Goal: Transaction & Acquisition: Book appointment/travel/reservation

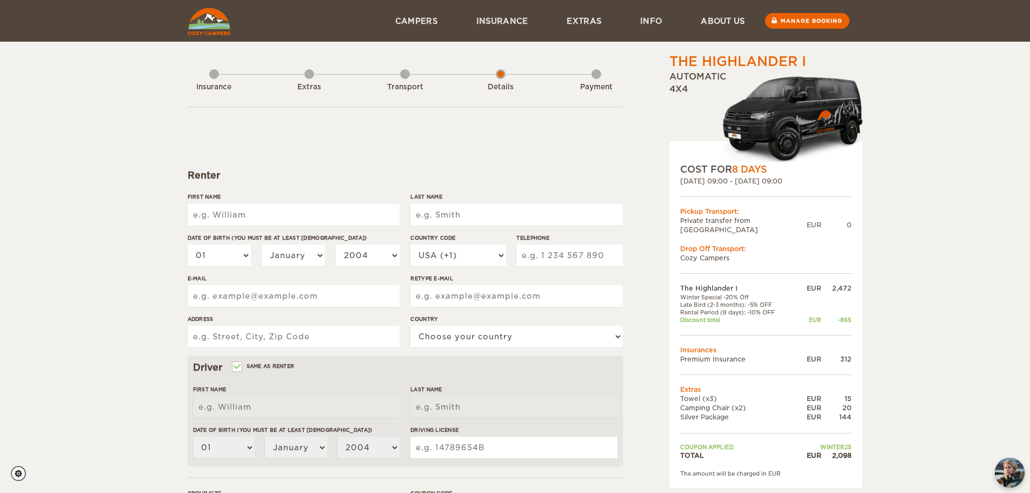
click at [293, 209] on input "First Name" at bounding box center [294, 215] width 212 height 22
type input "[PERSON_NAME] [PERSON_NAME]"
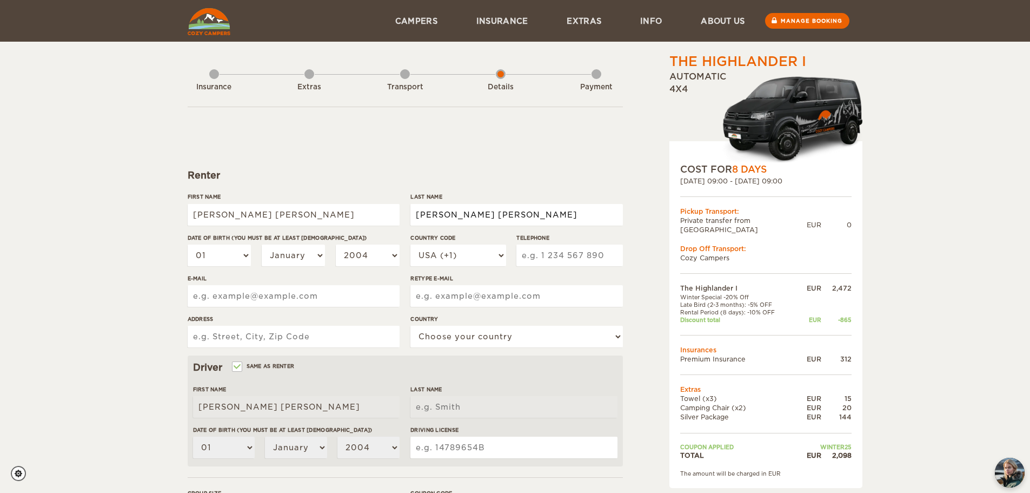
type input "Dianderas Linares"
select select "02"
select select "11"
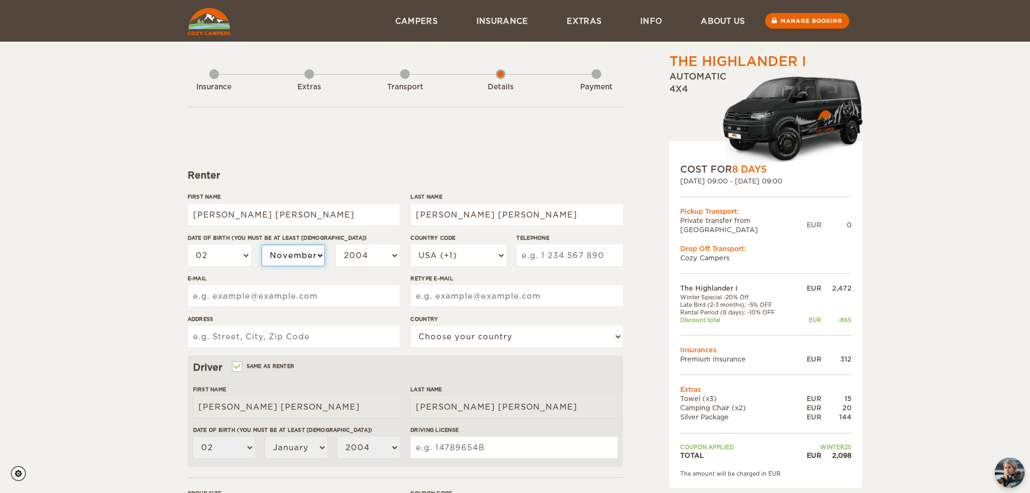
select select "11"
select select "1999"
select select "1997"
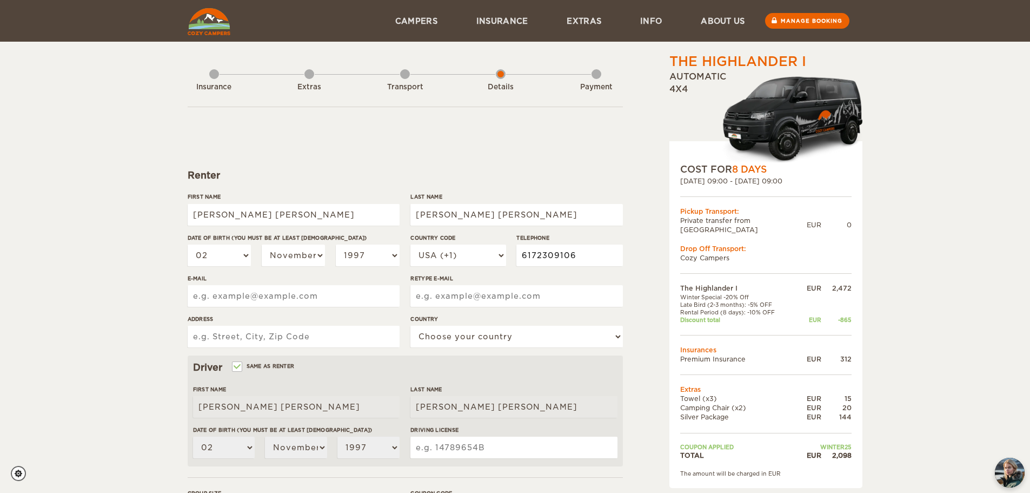
type input "6172309106"
type input "anapauladianderas@gmail.com"
type input "n"
type input "anapauladianderas@gmail.com"
type input "1717 N Bayshore Dr Apt 2044 Miami, FL"
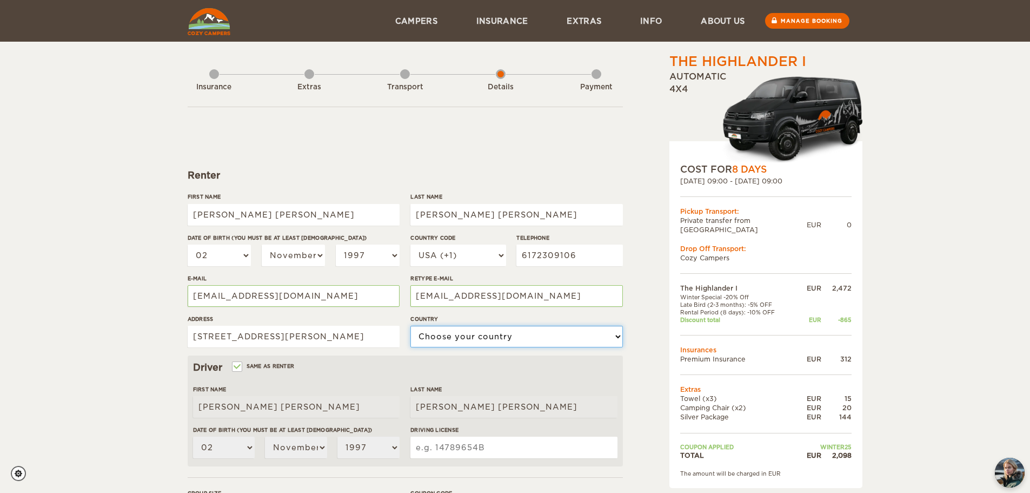
select select "222"
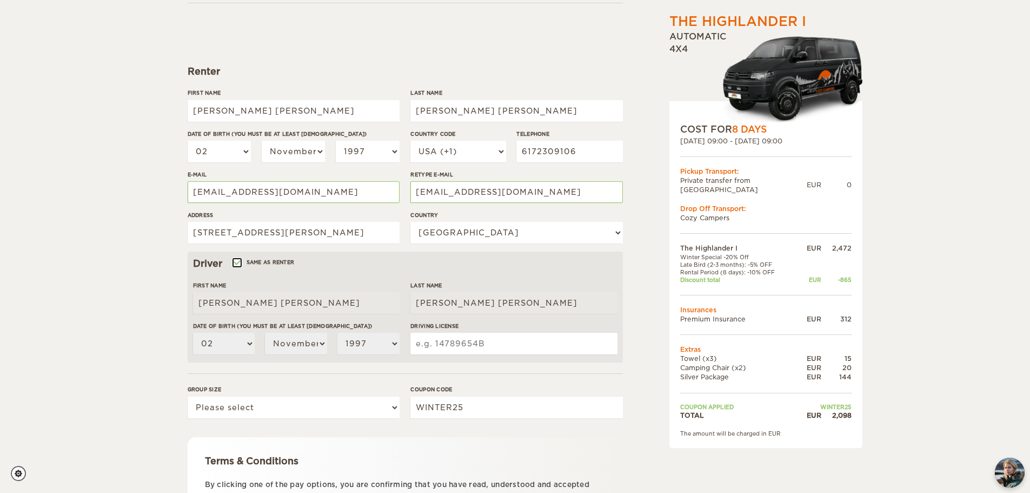
scroll to position [108, 0]
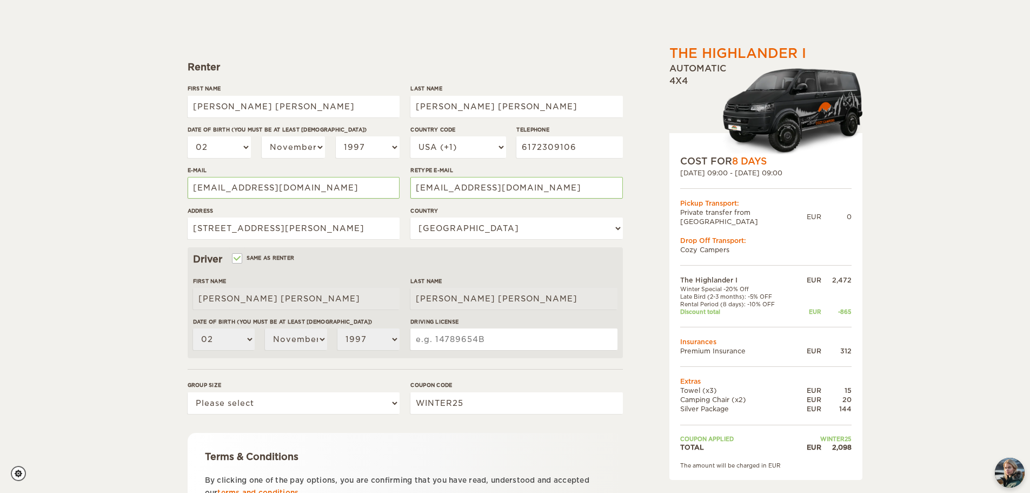
click at [482, 344] on input "Driving License" at bounding box center [513, 339] width 207 height 22
click at [374, 400] on select "Please select 1 2" at bounding box center [294, 403] width 212 height 22
click at [188, 392] on select "Please select 1 2" at bounding box center [294, 403] width 212 height 22
drag, startPoint x: 371, startPoint y: 395, endPoint x: 370, endPoint y: 402, distance: 7.6
click at [371, 395] on select "Please select 1 2" at bounding box center [294, 403] width 212 height 22
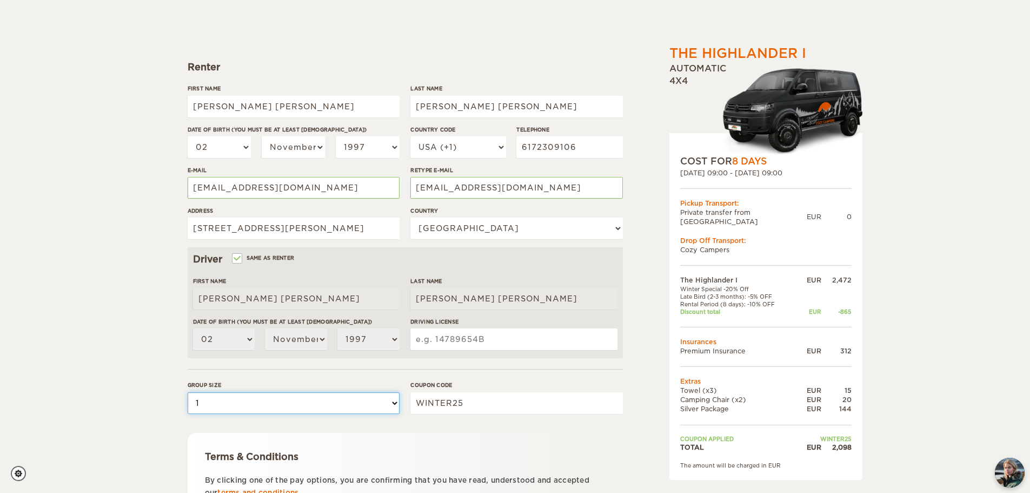
select select "2"
click at [188, 392] on select "Please select 1 2" at bounding box center [294, 403] width 212 height 22
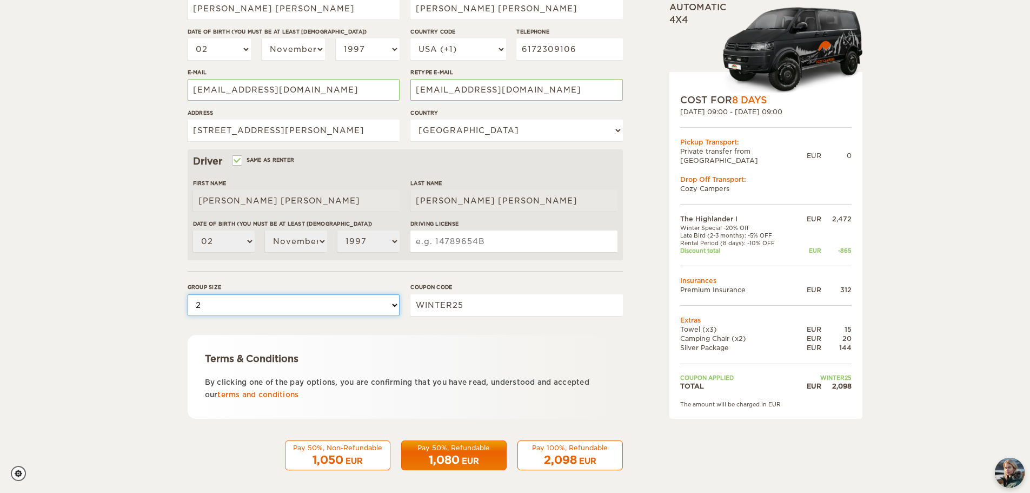
scroll to position [210, 0]
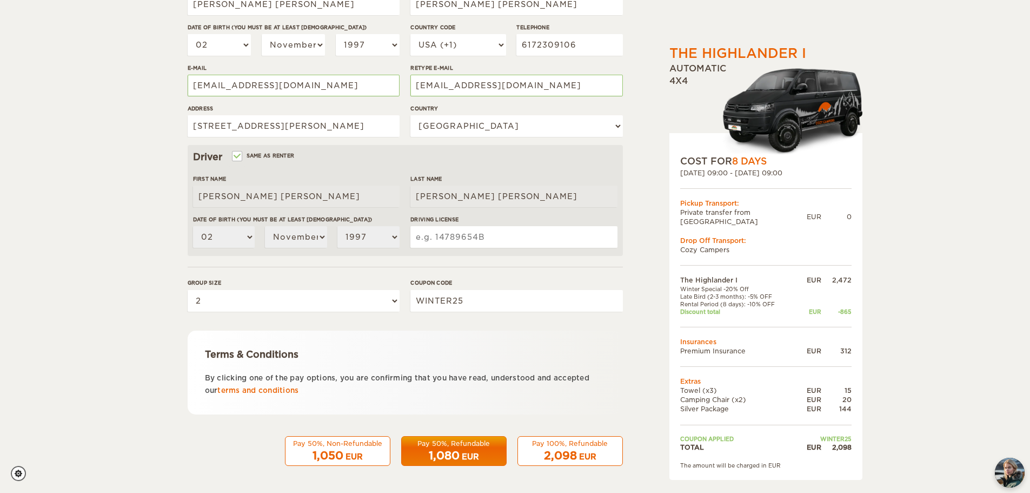
click at [164, 354] on div "The Highlander I Expand Collapse Total 2,098 EUR Automatic 4x4 COST FOR 8 Days …" at bounding box center [515, 141] width 1030 height 703
click at [533, 235] on input "Driving License" at bounding box center [513, 237] width 207 height 22
type input "D634175153000"
click at [543, 448] on div "2,098 EUR" at bounding box center [569, 456] width 91 height 16
click at [581, 450] on div "2,098 EUR" at bounding box center [569, 456] width 91 height 16
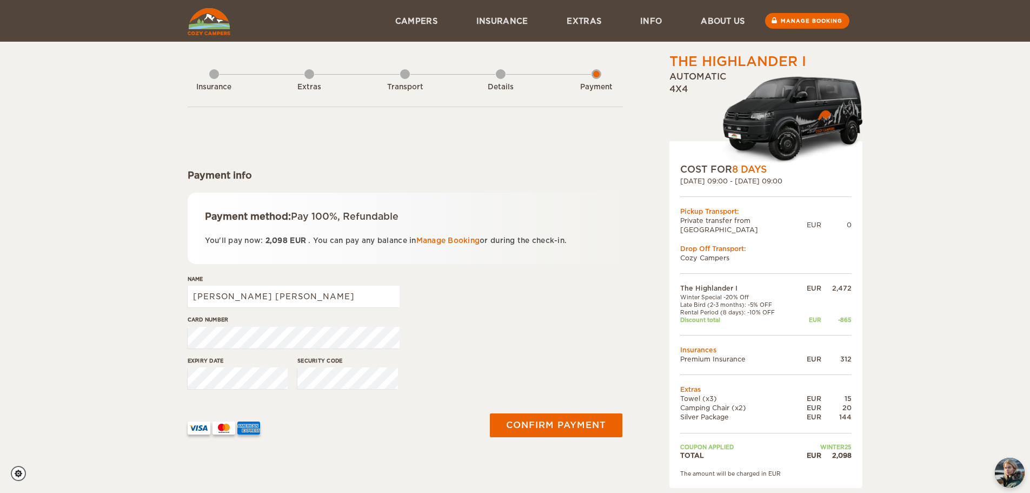
click at [472, 321] on div "Card number" at bounding box center [405, 335] width 435 height 41
click at [607, 344] on div "Card number" at bounding box center [405, 335] width 435 height 41
